Goal: Find specific page/section: Find specific page/section

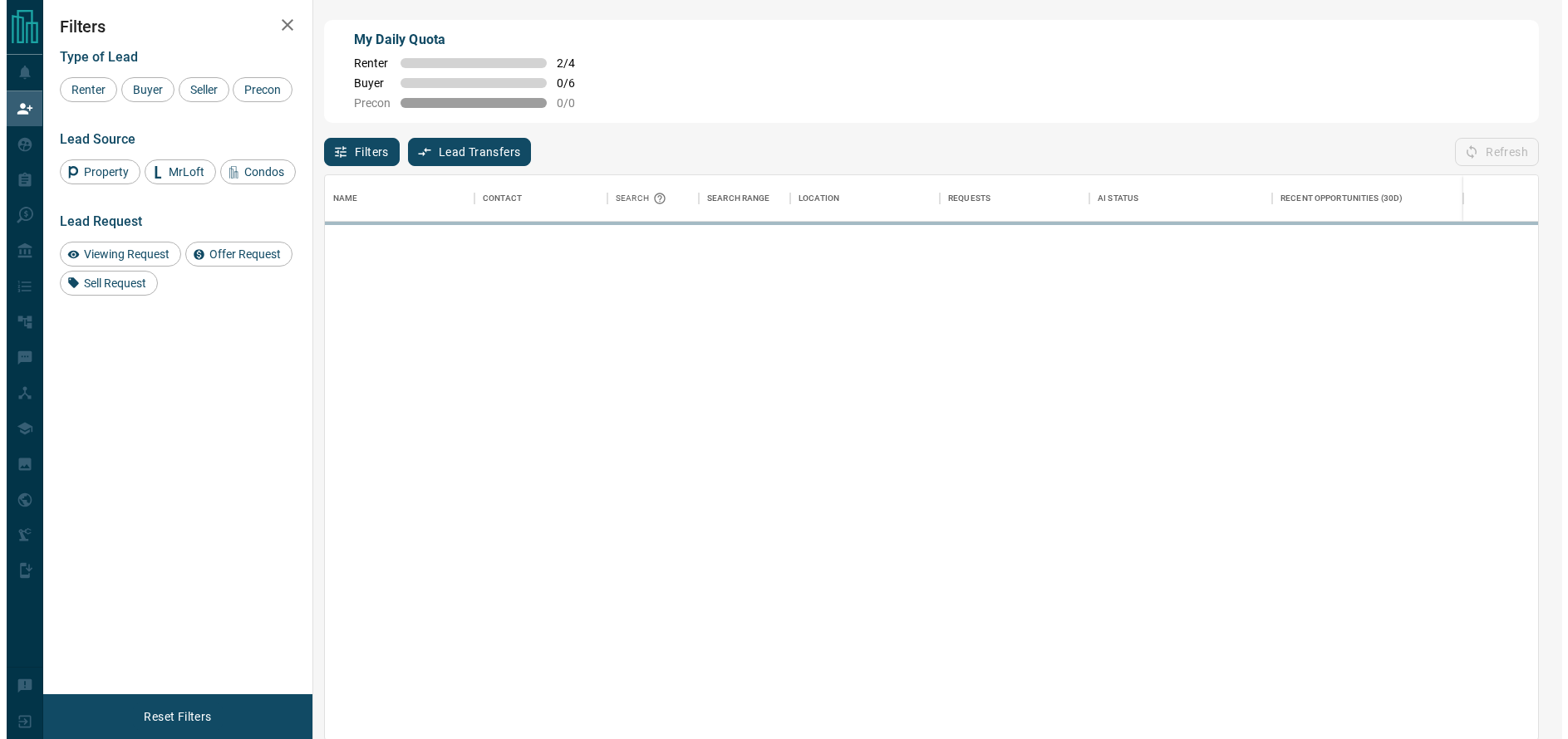
scroll to position [552, 1200]
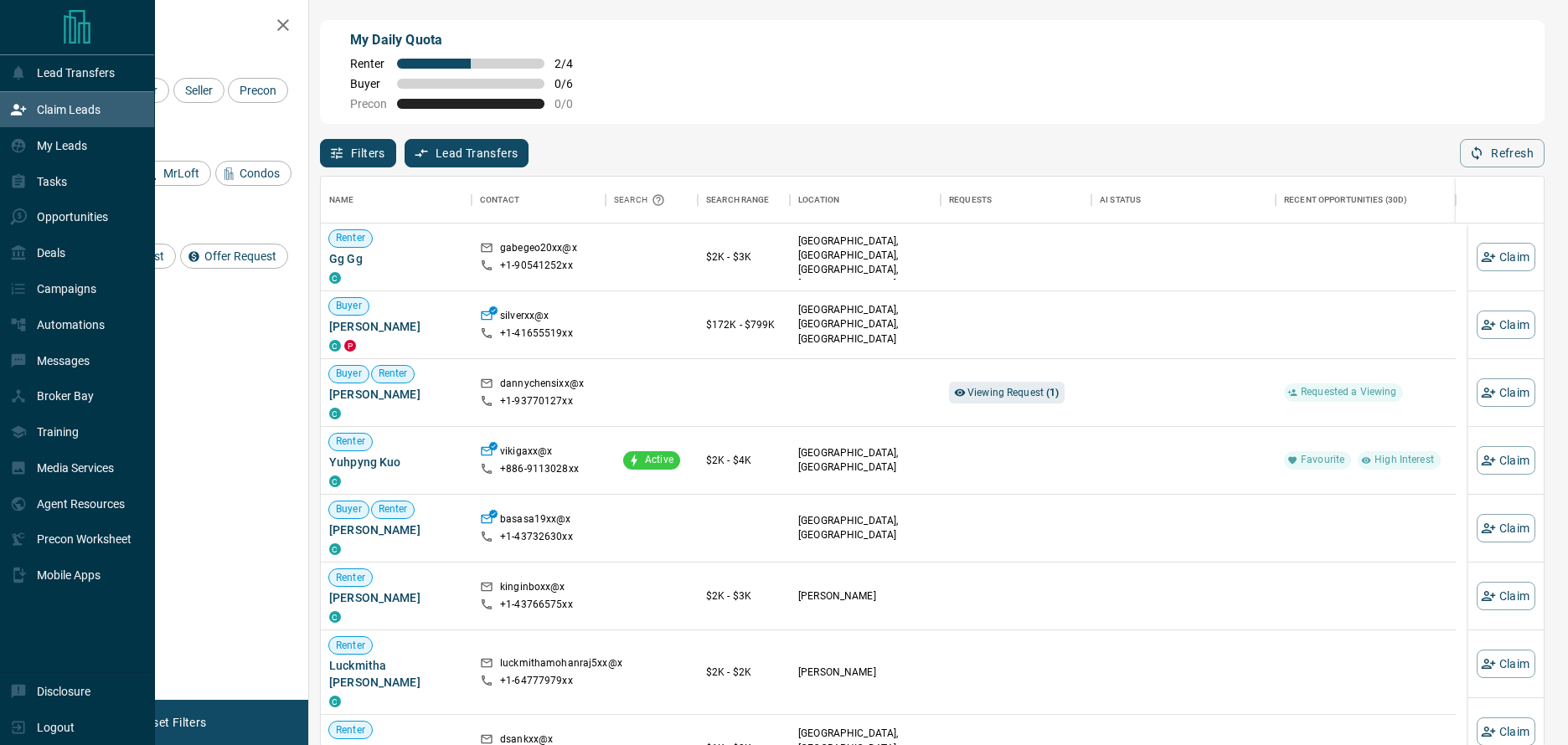
click at [88, 111] on p "Claim Leads" at bounding box center [68, 110] width 63 height 13
click at [73, 155] on div "My Leads" at bounding box center [48, 145] width 77 height 28
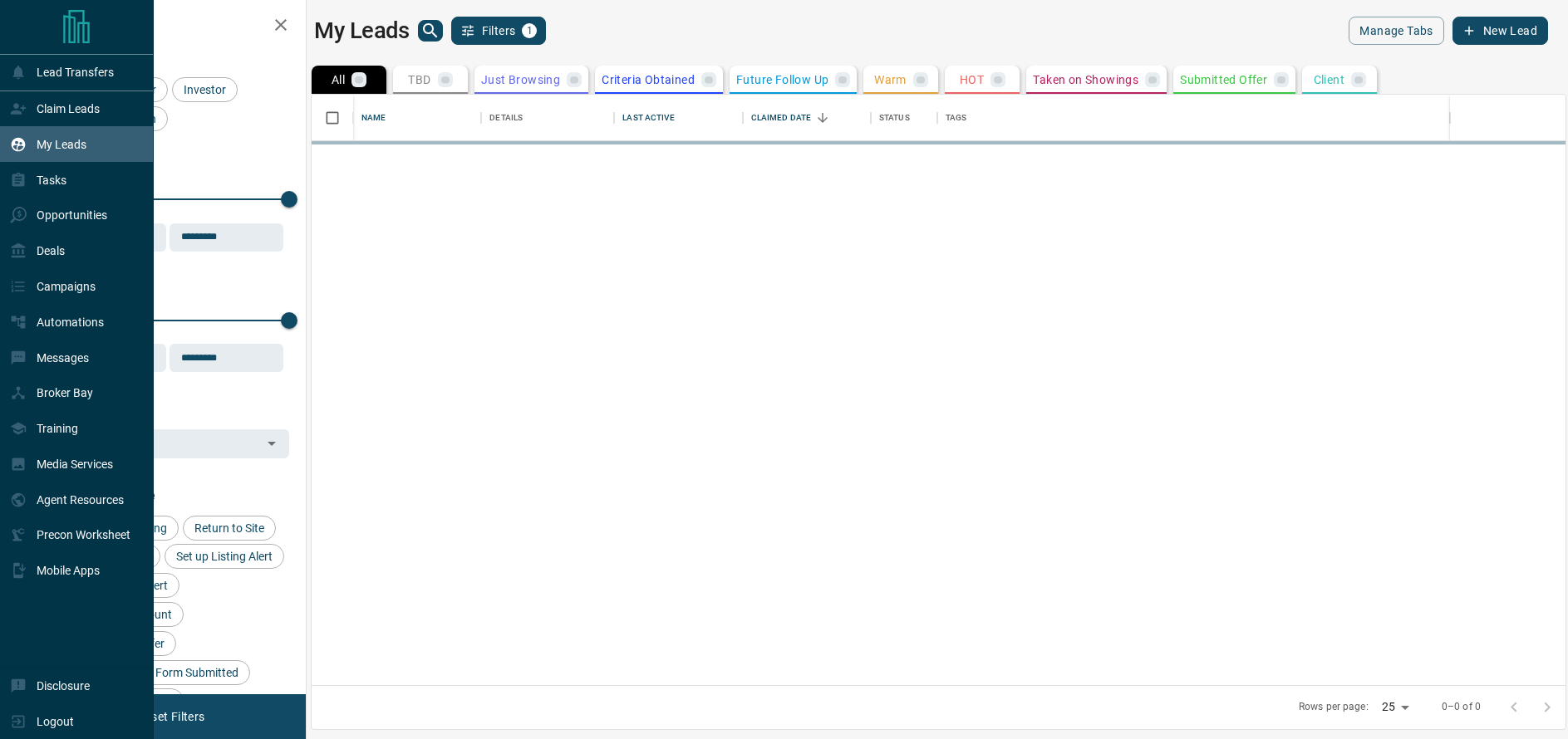
scroll to position [578, 1242]
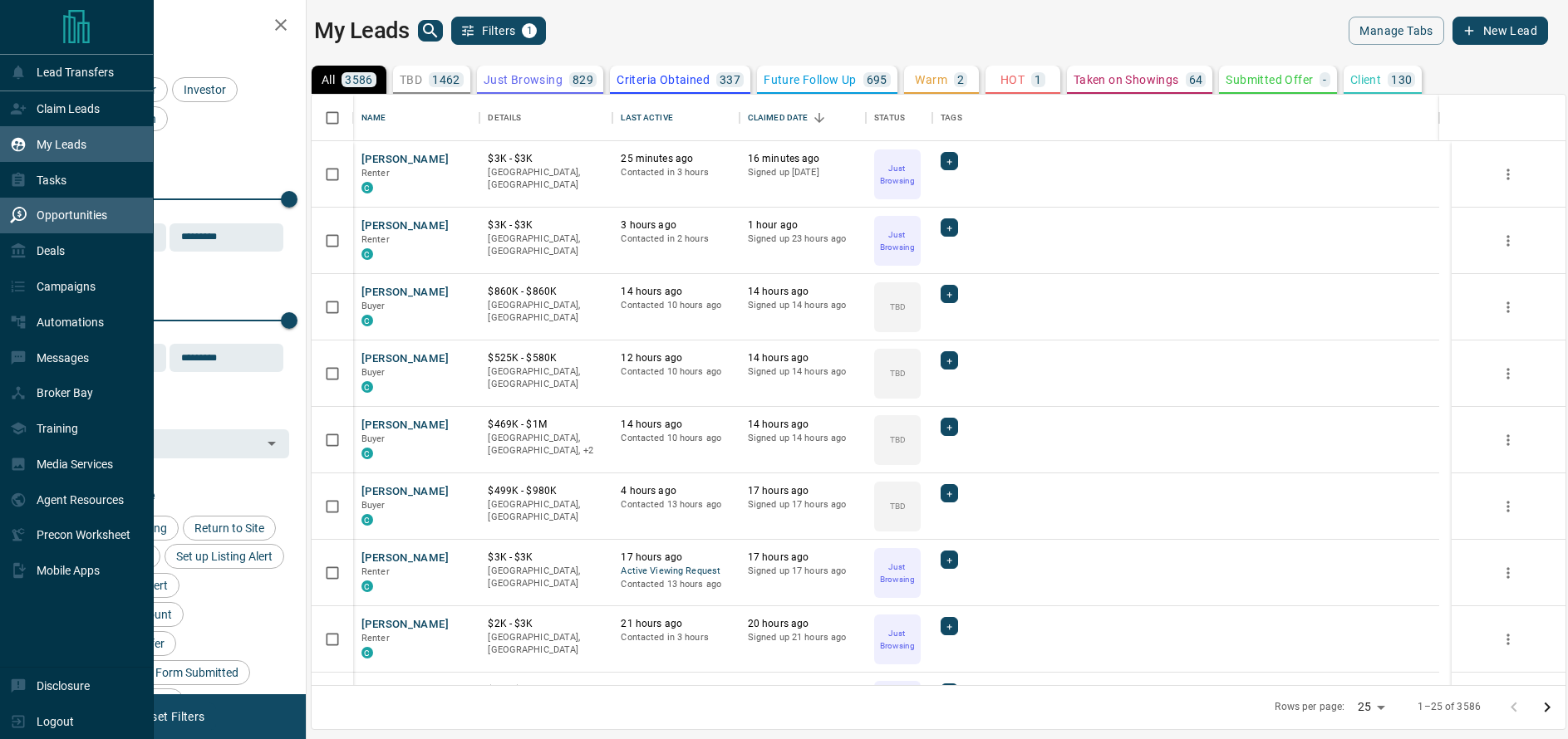
click at [82, 212] on p "Opportunities" at bounding box center [72, 215] width 70 height 13
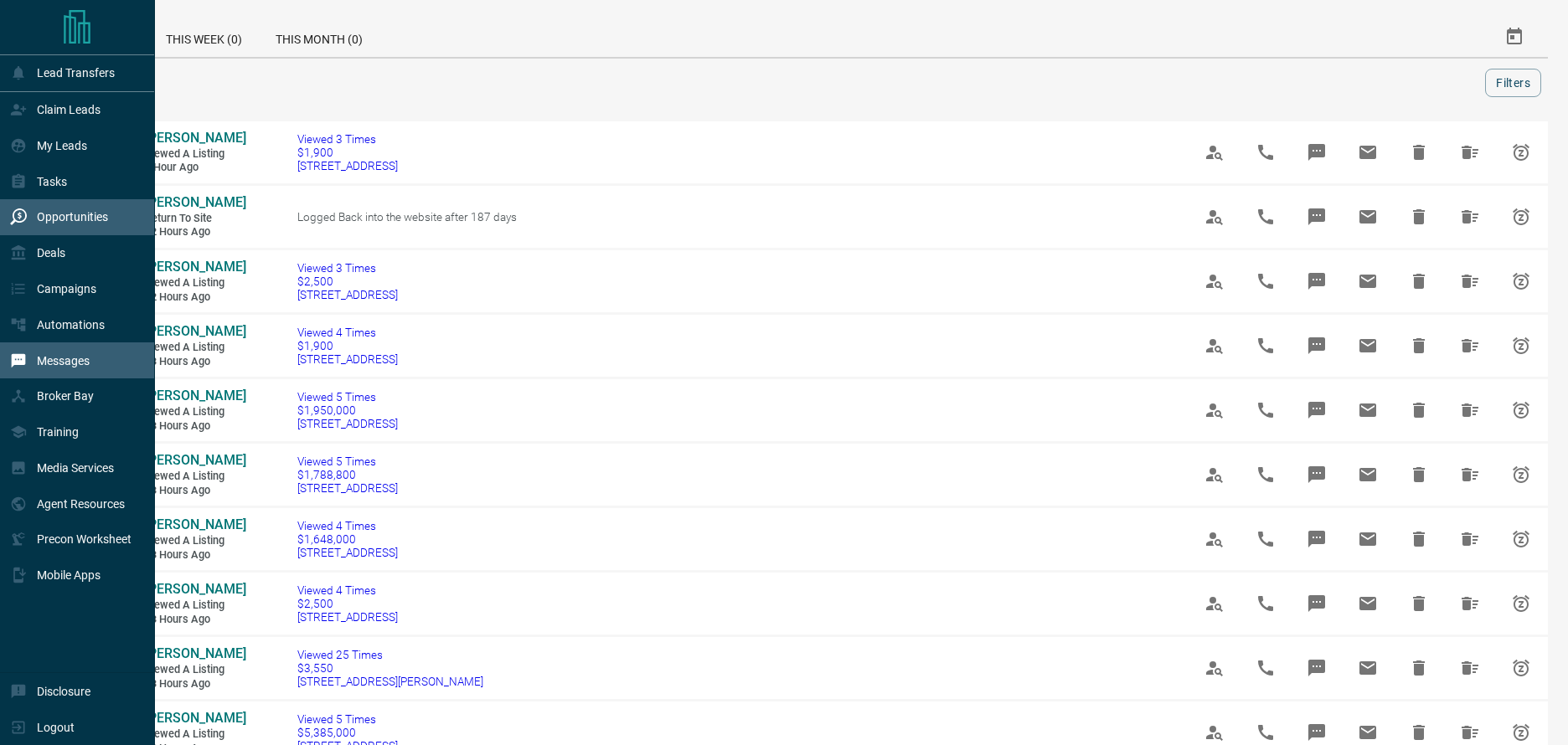
click at [84, 358] on p "Messages" at bounding box center [63, 361] width 53 height 13
click at [84, 155] on div "My Leads" at bounding box center [48, 145] width 77 height 28
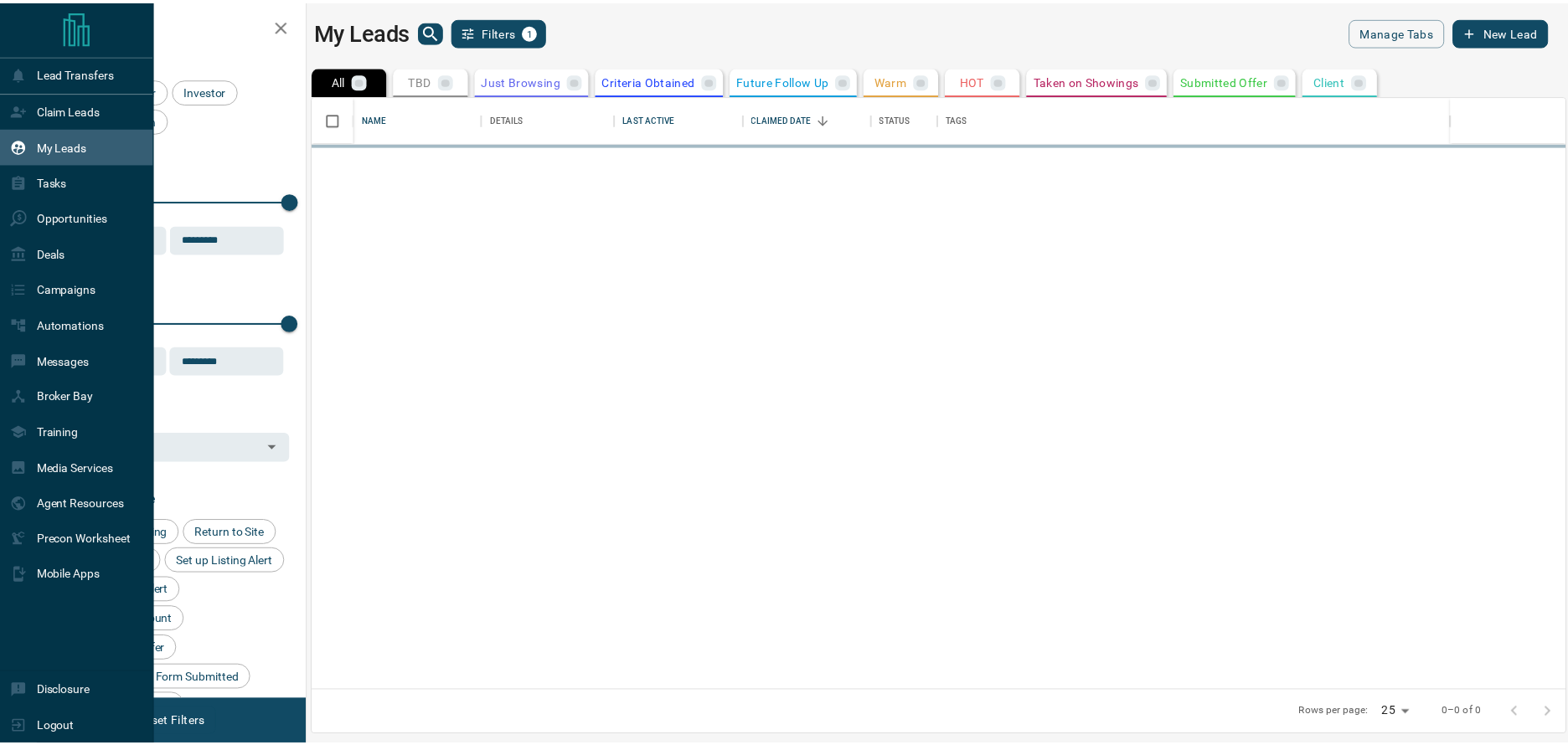
scroll to position [13, 14]
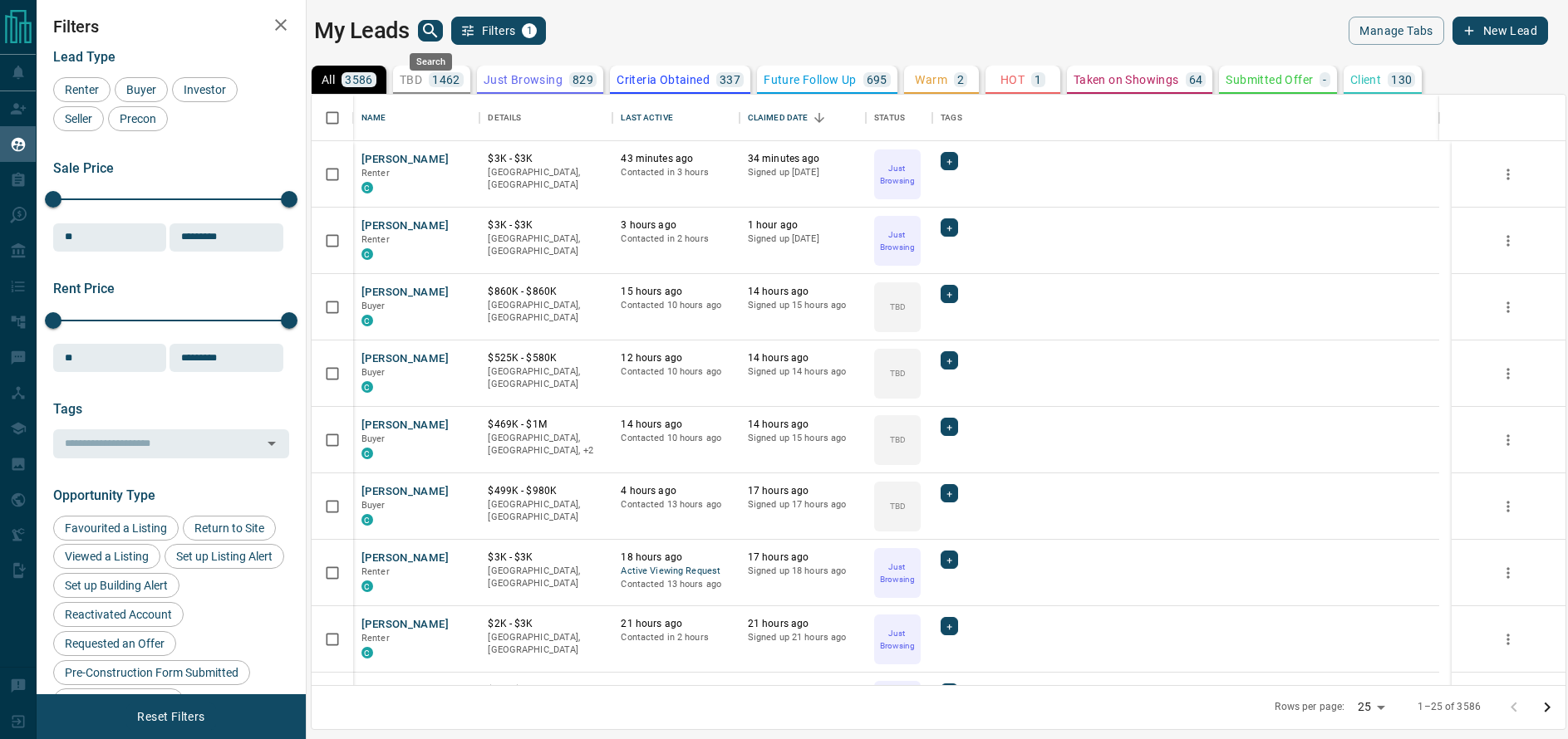
click at [439, 32] on icon "search button" at bounding box center [430, 31] width 20 height 20
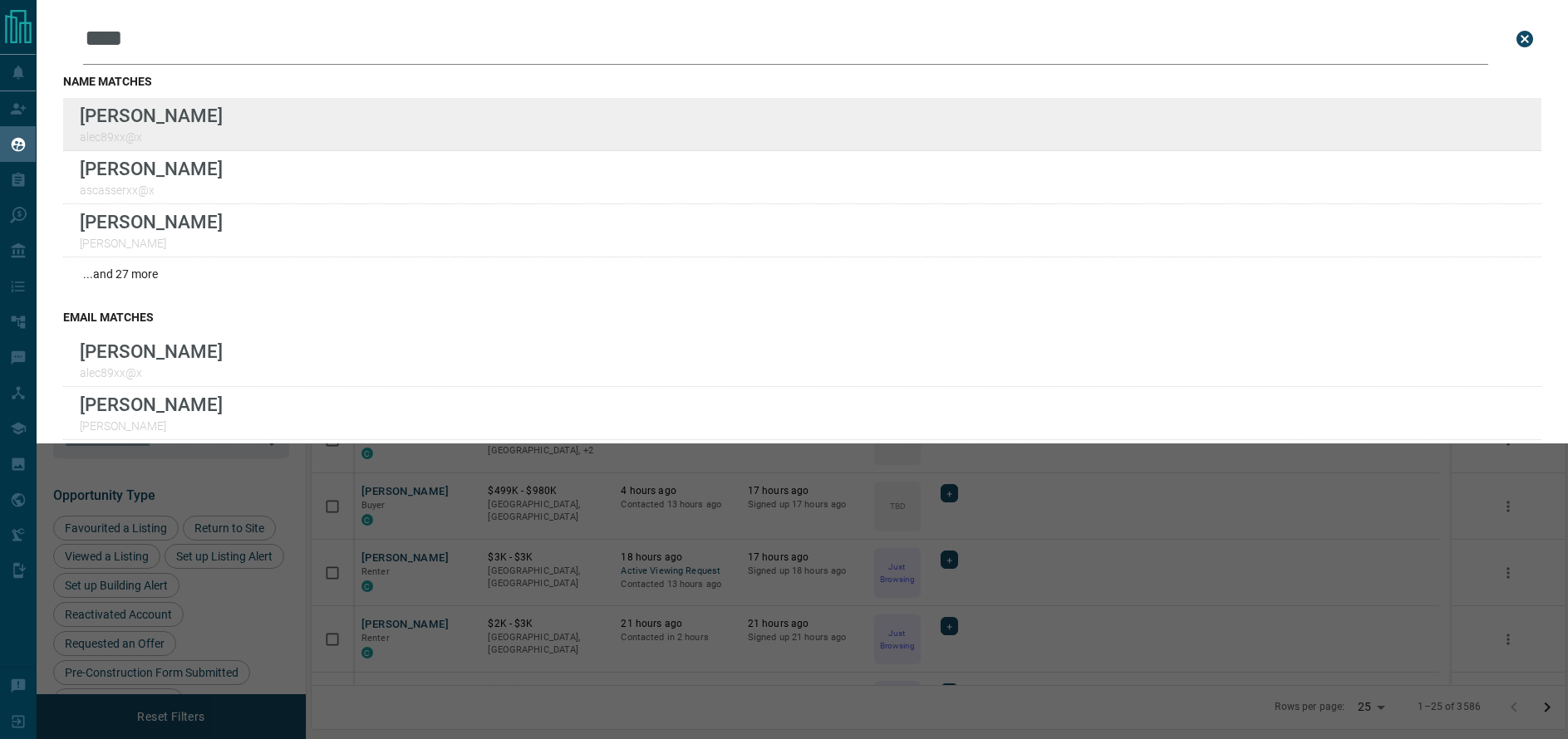
type input "****"
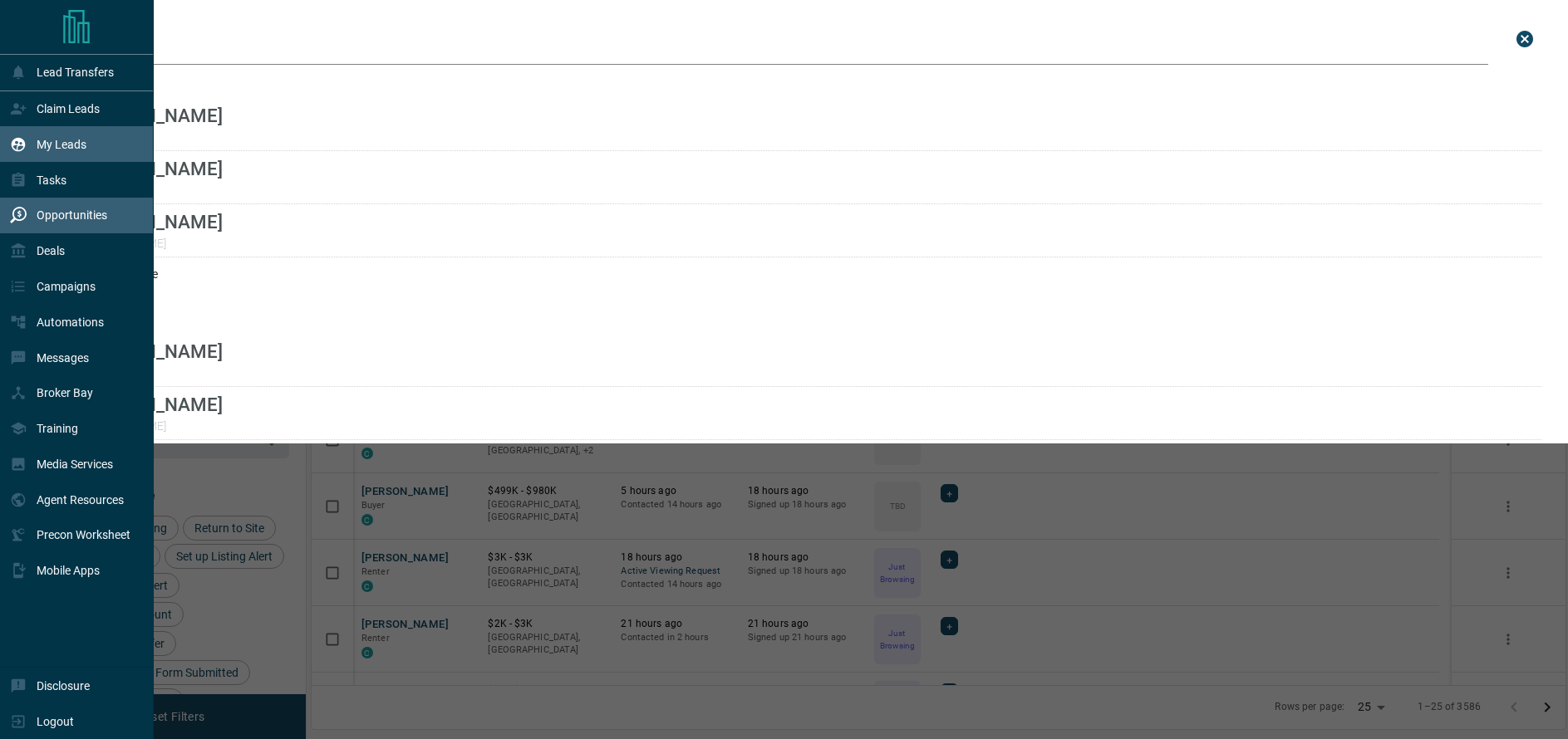
click at [73, 227] on div "Opportunities" at bounding box center [59, 215] width 97 height 28
